Goal: Navigation & Orientation: Go to known website

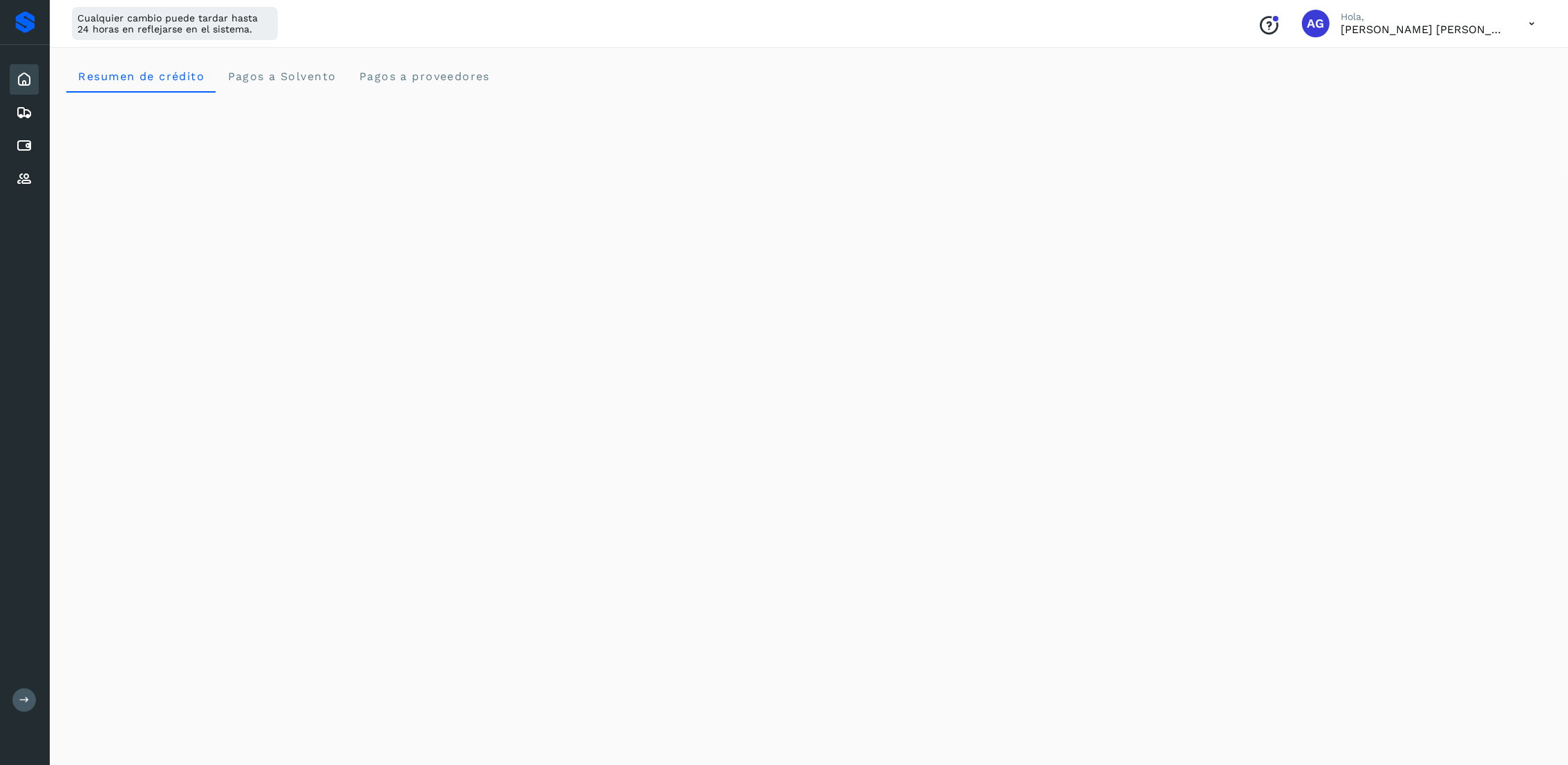
click at [23, 26] on div at bounding box center [25, 22] width 20 height 22
click at [20, 80] on icon at bounding box center [25, 80] width 17 height 17
